Goal: Navigation & Orientation: Find specific page/section

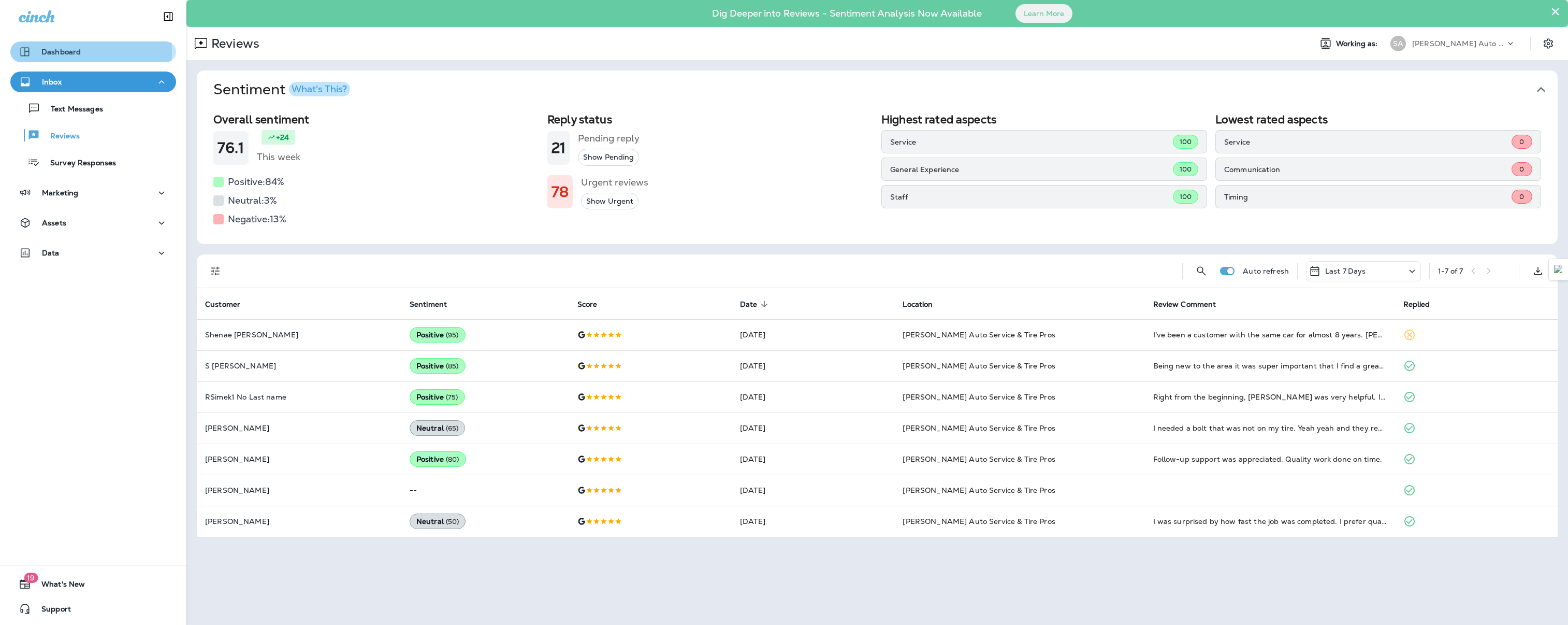
click at [41, 52] on p "Dashboard" at bounding box center [61, 51] width 40 height 8
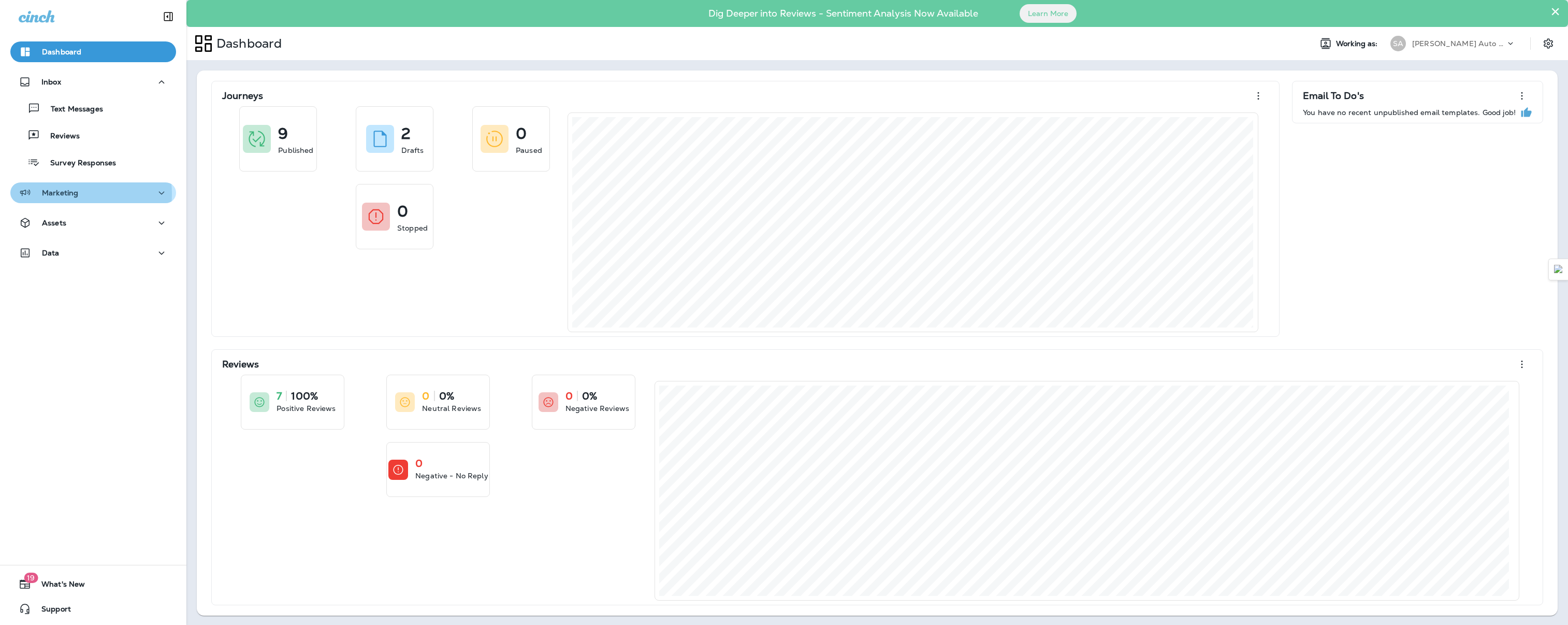
click at [69, 193] on p "Marketing" at bounding box center [60, 192] width 36 height 8
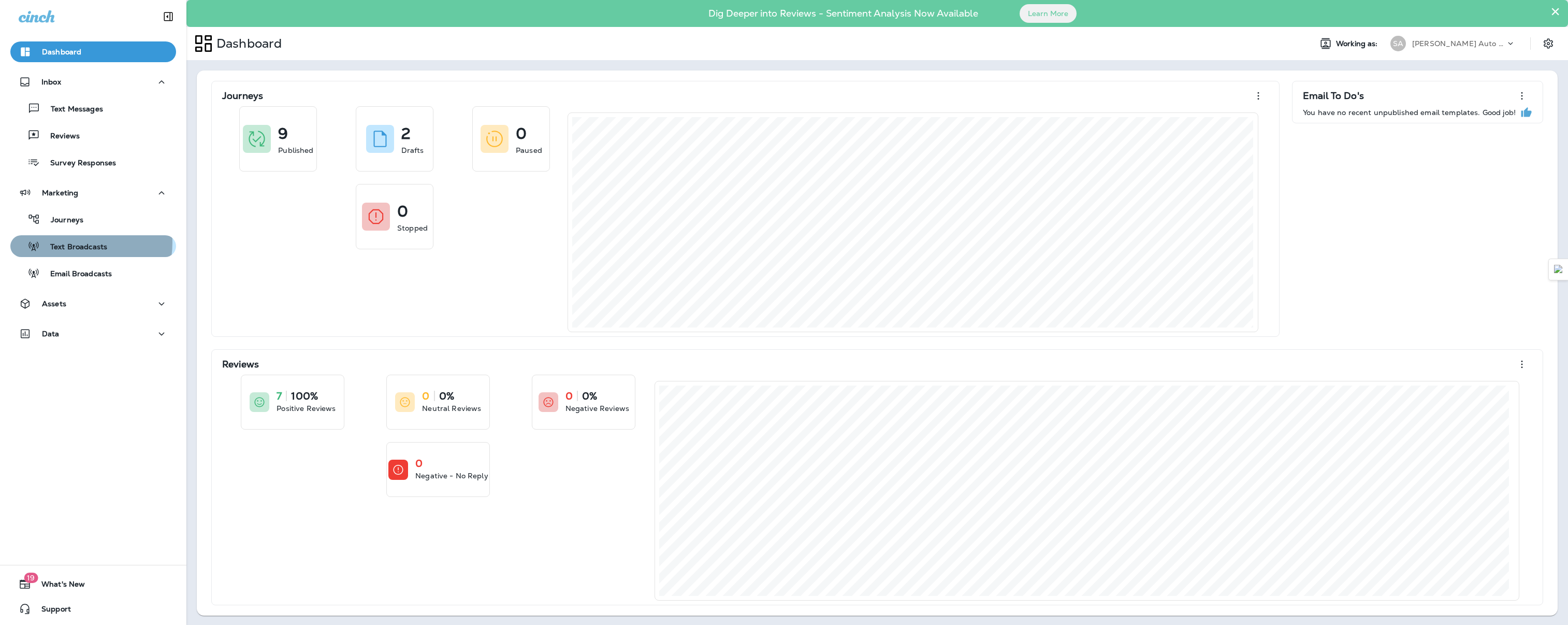
click at [72, 243] on p "Text Broadcasts" at bounding box center [74, 247] width 68 height 10
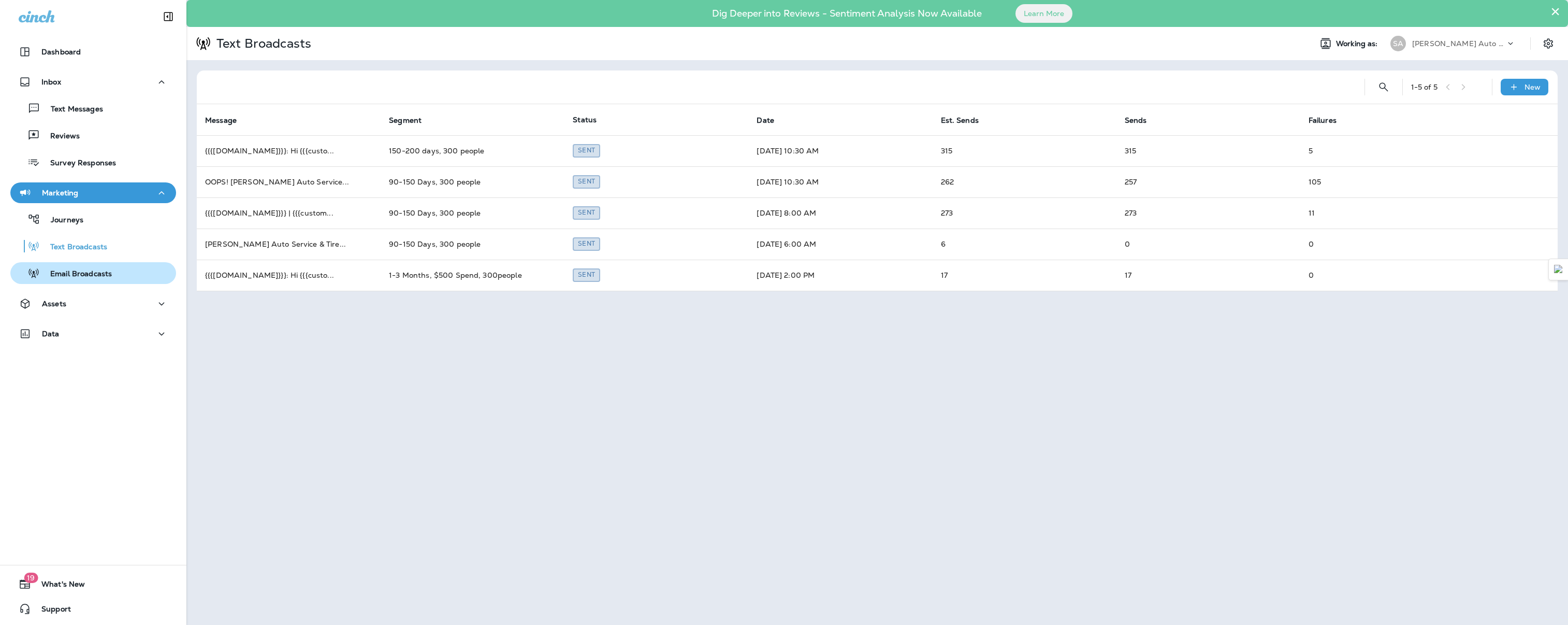
click at [105, 273] on p "Email Broadcasts" at bounding box center [76, 274] width 72 height 10
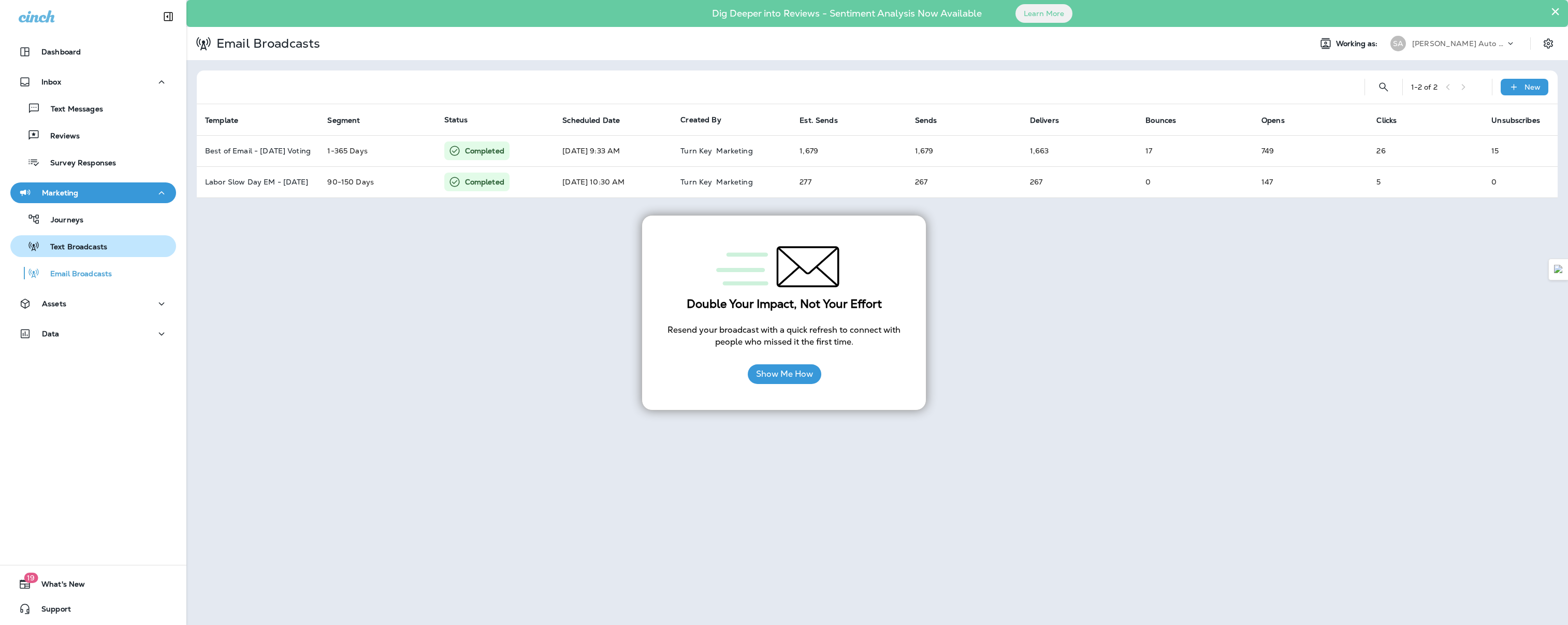
click at [73, 240] on div "Text Broadcasts" at bounding box center [61, 246] width 93 height 15
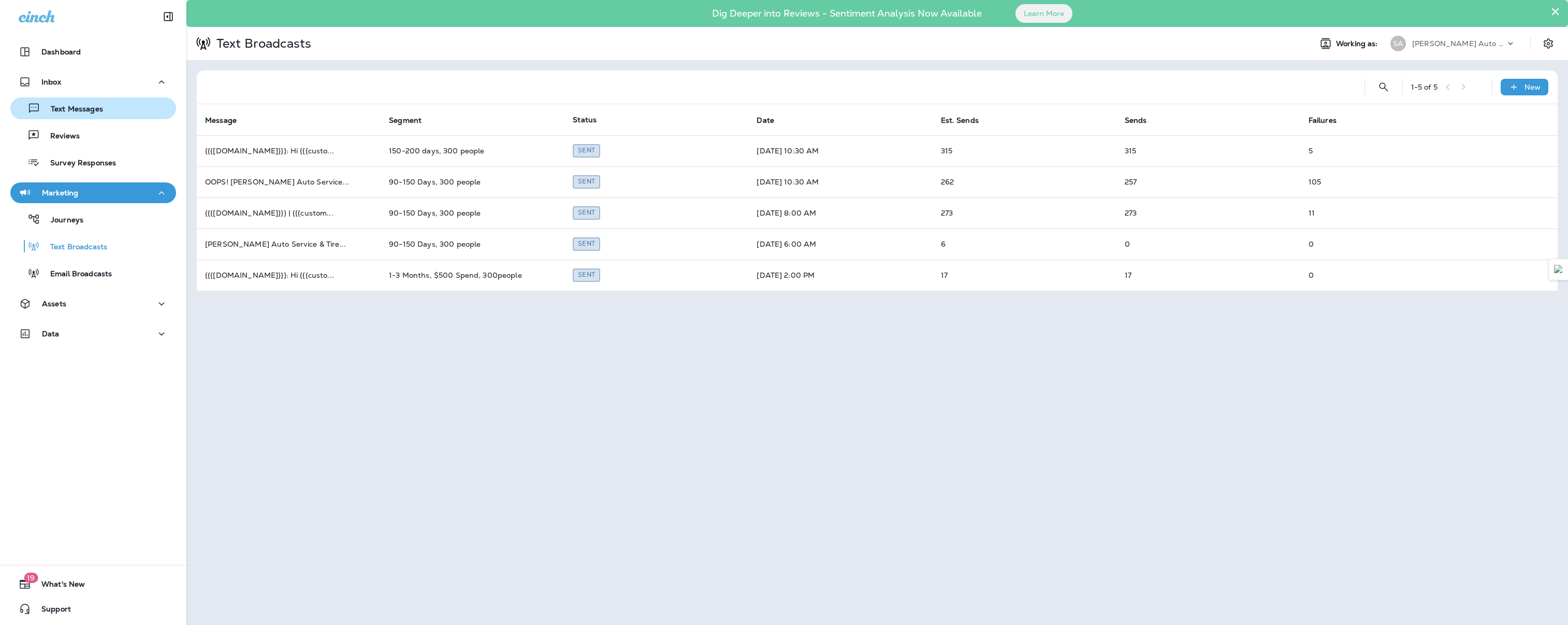
click at [68, 112] on p "Text Messages" at bounding box center [71, 109] width 62 height 10
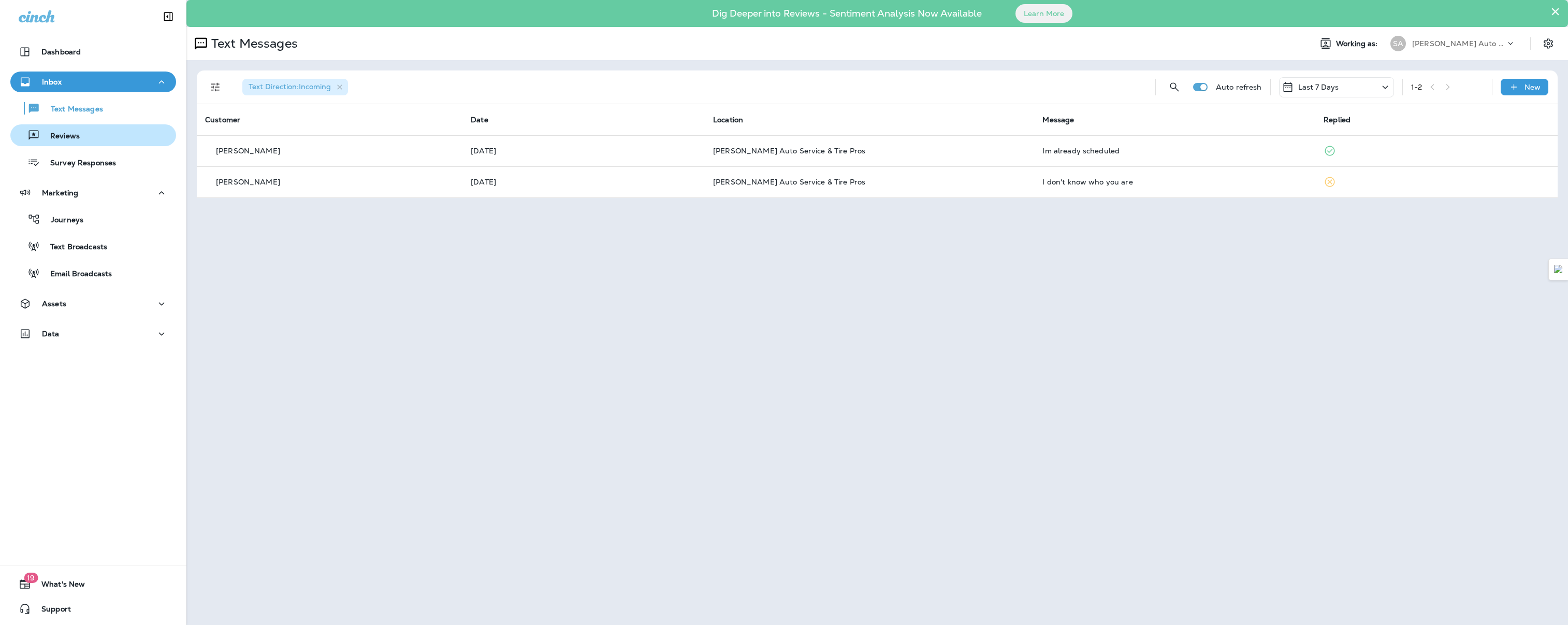
click at [60, 136] on p "Reviews" at bounding box center [60, 136] width 40 height 10
